Goal: Find specific page/section: Find specific page/section

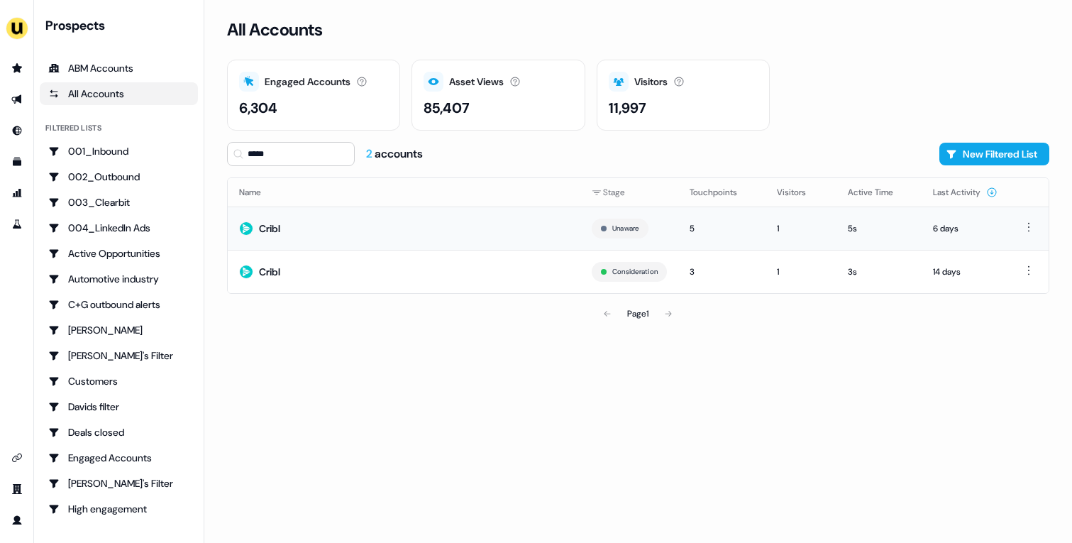
click at [360, 233] on td "Cribl" at bounding box center [404, 227] width 353 height 43
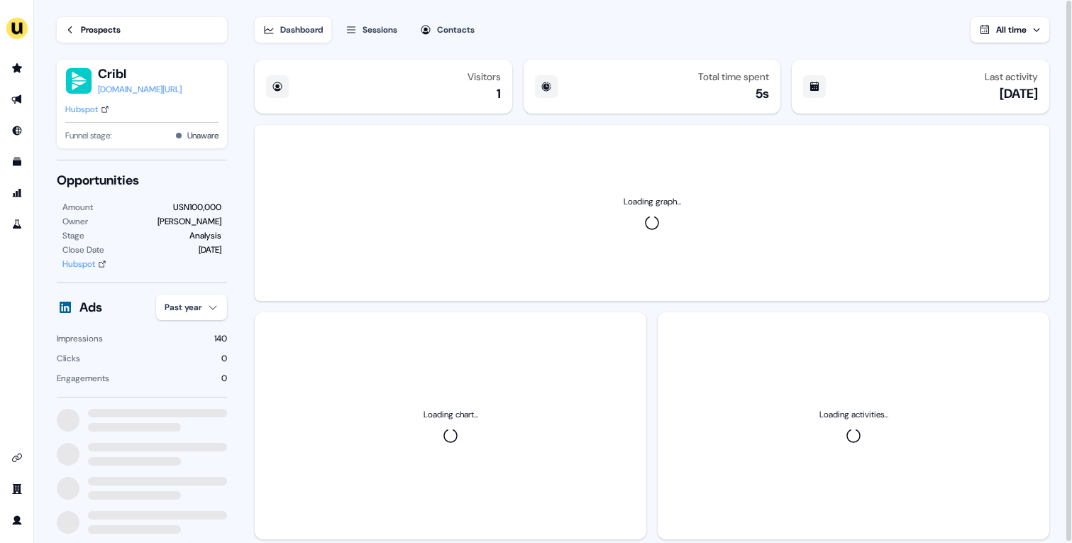
click at [223, 298] on html "For the best experience switch devices to a bigger screen. Go to Userled.io Loa…" at bounding box center [536, 271] width 1072 height 543
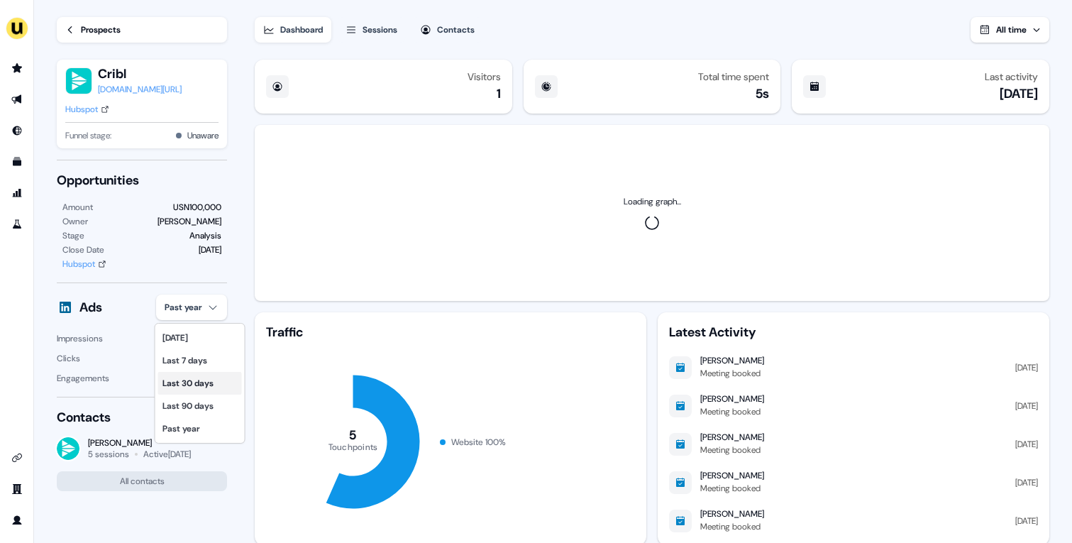
click at [190, 379] on div "Last 30 days" at bounding box center [200, 383] width 84 height 23
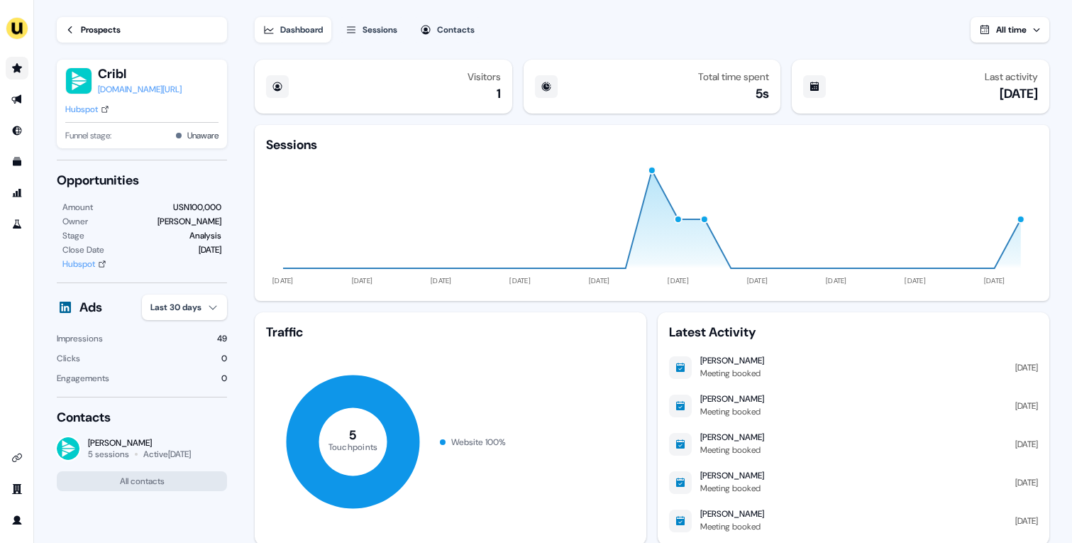
click at [16, 79] on link "Go to prospects" at bounding box center [17, 68] width 23 height 23
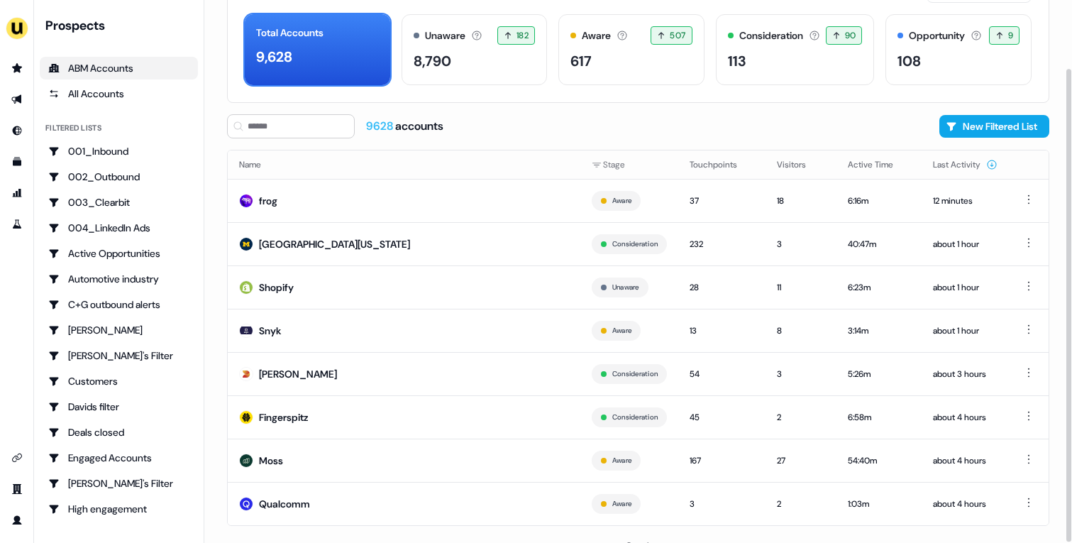
scroll to position [78, 0]
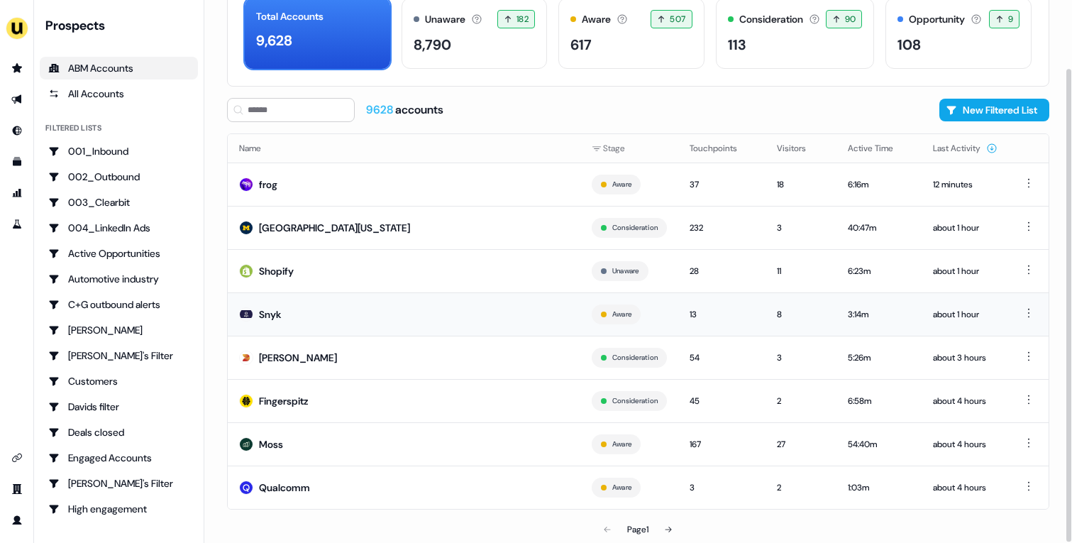
click at [432, 304] on td "Snyk" at bounding box center [404, 313] width 353 height 43
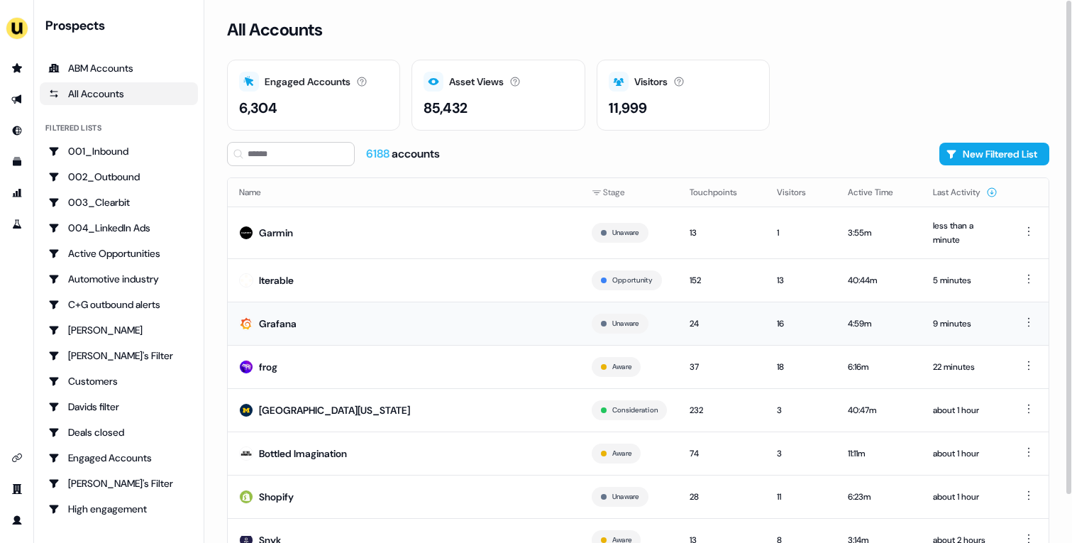
click at [335, 336] on td "Grafana" at bounding box center [404, 322] width 353 height 43
